Goal: Information Seeking & Learning: Learn about a topic

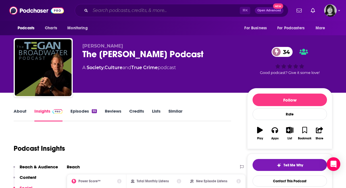
click at [144, 10] on input "Search podcasts, credits, & more..." at bounding box center [164, 10] width 149 height 9
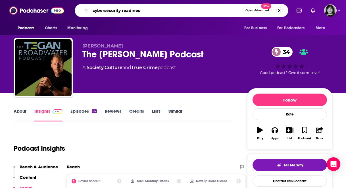
type input "cybersecurity readiness"
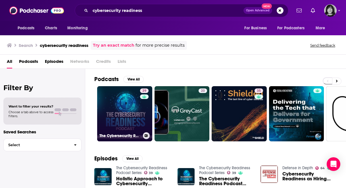
click at [138, 118] on link "39 The Cybersecurity Readiness Podcast Series" at bounding box center [124, 113] width 55 height 55
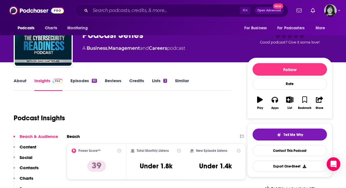
scroll to position [38, 0]
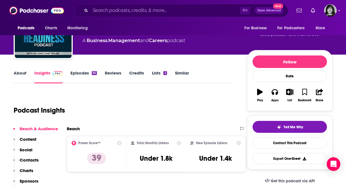
click at [21, 75] on link "About" at bounding box center [20, 76] width 13 height 13
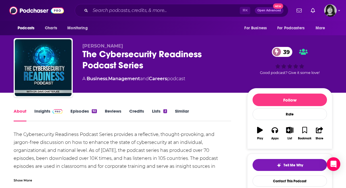
scroll to position [28, 0]
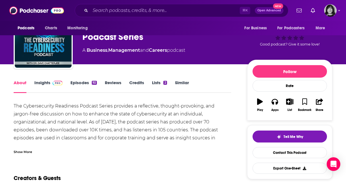
click at [29, 150] on div "Show More" at bounding box center [23, 151] width 18 height 5
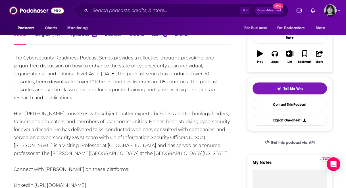
scroll to position [78, 0]
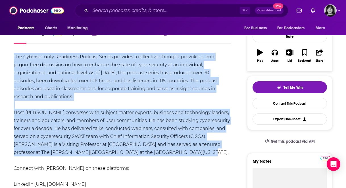
drag, startPoint x: 179, startPoint y: 143, endPoint x: 13, endPoint y: 59, distance: 186.3
copy div "The Cybersecurity Readiness Podcast Series provides a reflective, thought-provo…"
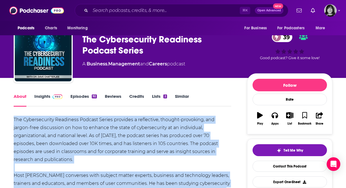
scroll to position [0, 0]
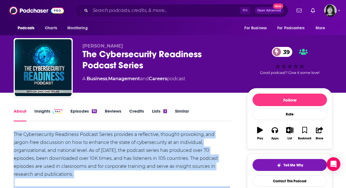
click at [44, 112] on link "Insights" at bounding box center [48, 114] width 28 height 13
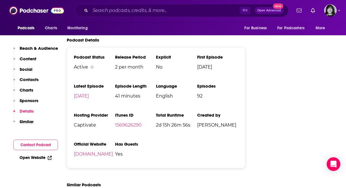
scroll to position [733, 0]
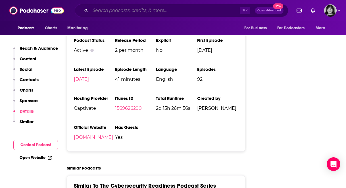
click at [149, 12] on input "Search podcasts, credits, & more..." at bounding box center [164, 10] width 149 height 9
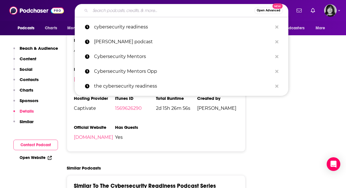
paste input "Cybersecurity Mentors"
type input "Cybersecurity Mentors"
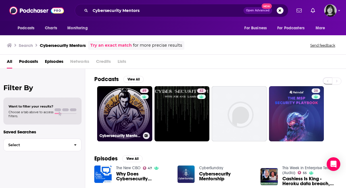
click at [131, 99] on link "49 Cybersecurity Mentors Podcast" at bounding box center [124, 113] width 55 height 55
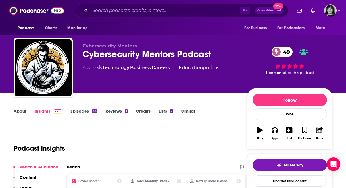
click at [18, 113] on link "About" at bounding box center [20, 114] width 13 height 13
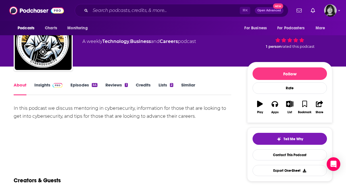
scroll to position [30, 0]
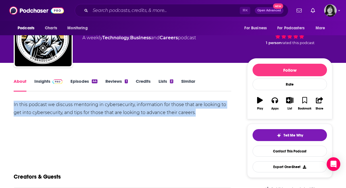
drag, startPoint x: 212, startPoint y: 112, endPoint x: 7, endPoint y: 105, distance: 206.0
copy div "In this podcast we discuss mentoring in cybersecurity, information for those th…"
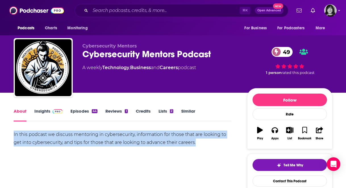
scroll to position [1, 0]
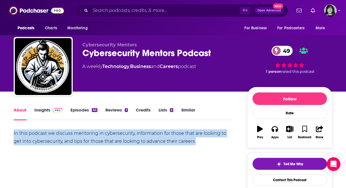
click at [38, 109] on link "Insights" at bounding box center [48, 113] width 28 height 13
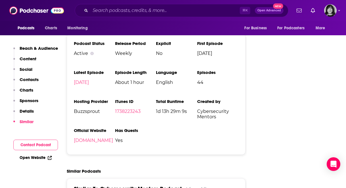
scroll to position [770, 0]
